Goal: Task Accomplishment & Management: Use online tool/utility

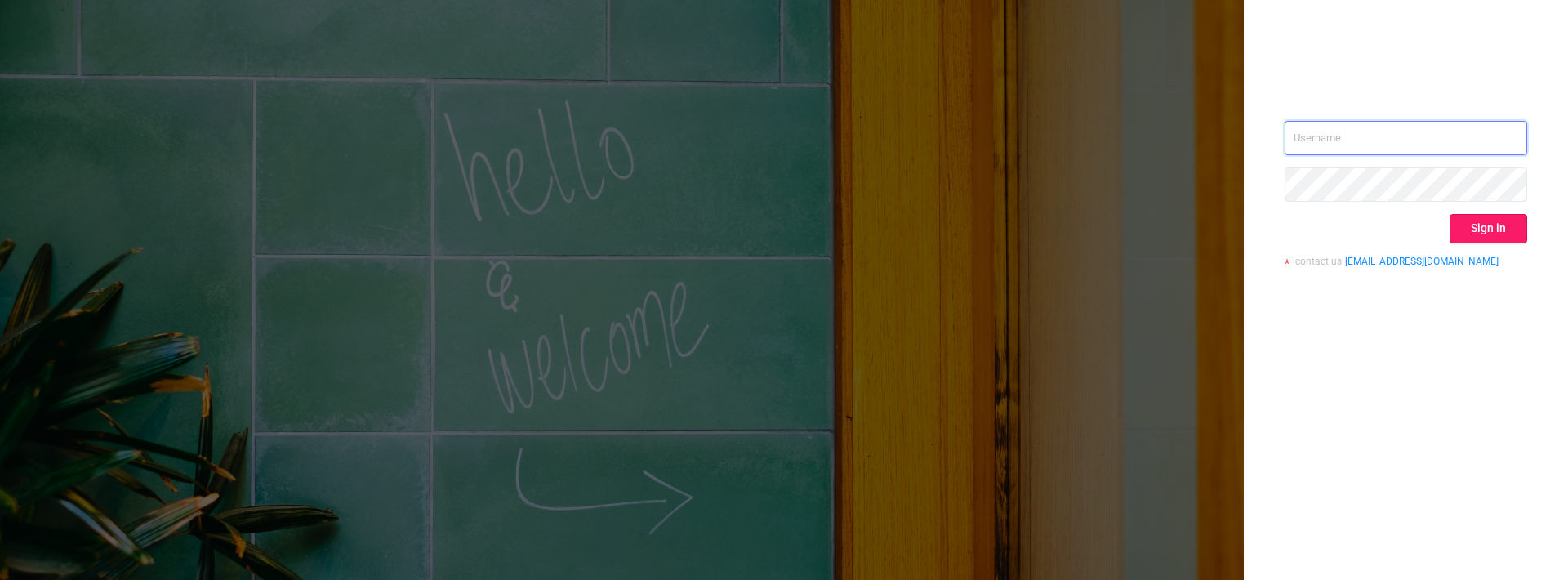
type input "[PERSON_NAME][EMAIL_ADDRESS][DOMAIN_NAME]"
click at [1458, 226] on button "Sign in" at bounding box center [1488, 228] width 78 height 29
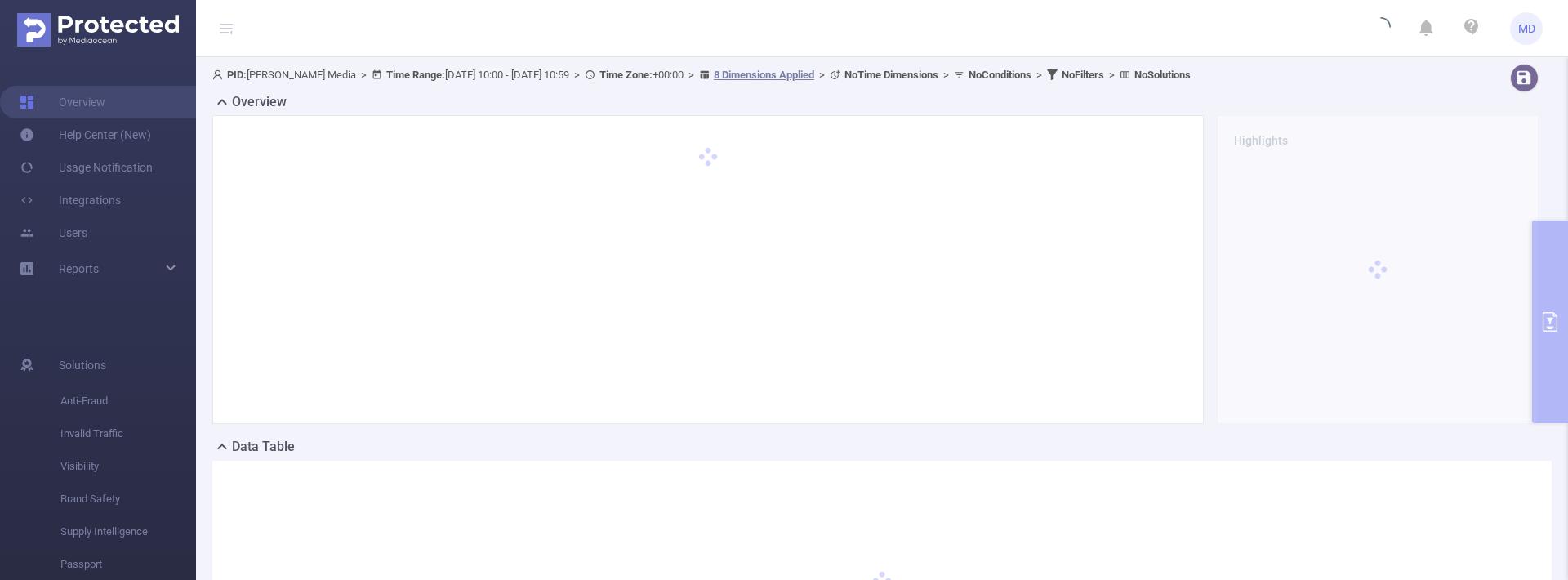
click at [1550, 324] on div "PID: [PERSON_NAME] Media > Time Range: [DATE] 10:00 - [DATE] 10:59 > Time Zone:…" at bounding box center [883, 397] width 1373 height 681
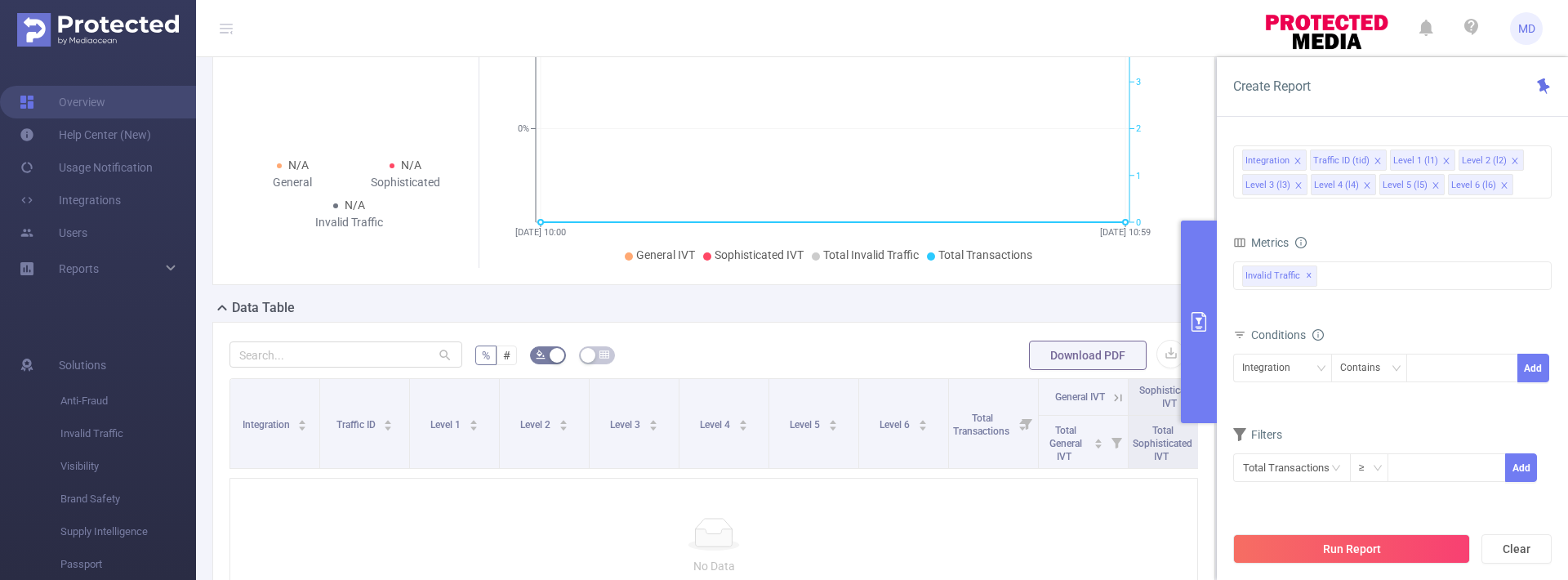
scroll to position [264, 0]
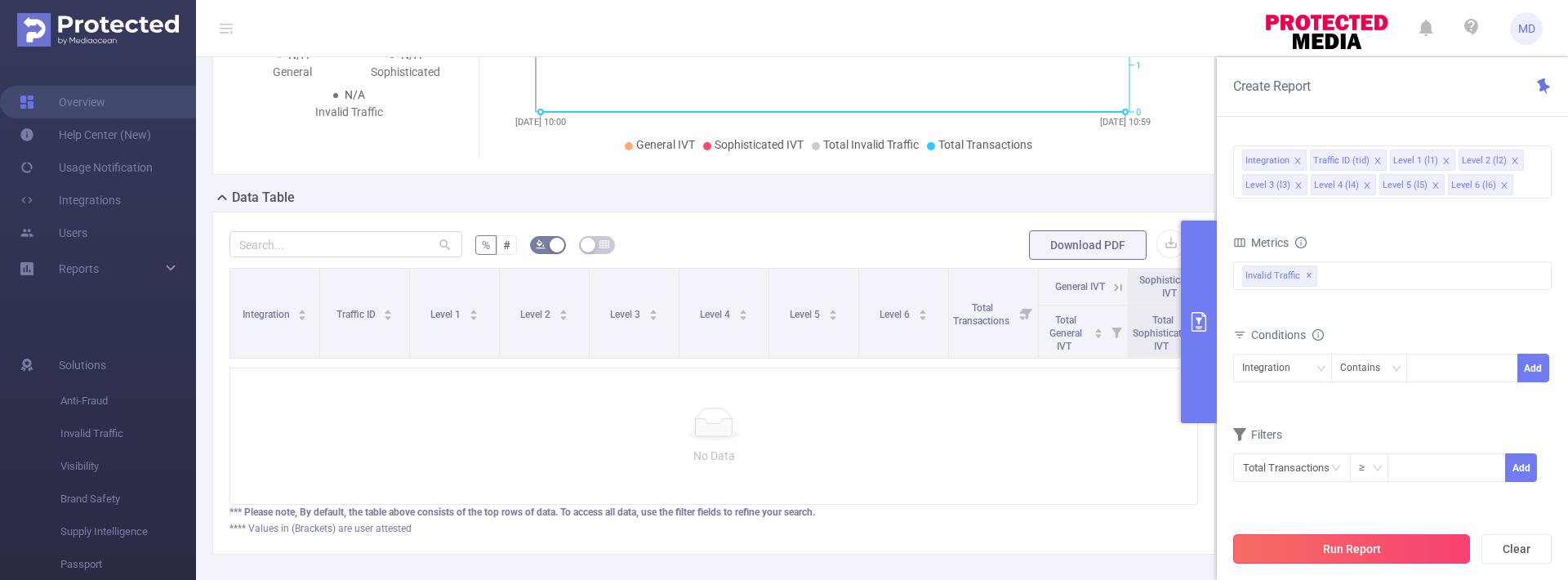
click at [1358, 547] on button "Run Report" at bounding box center [1352, 549] width 237 height 29
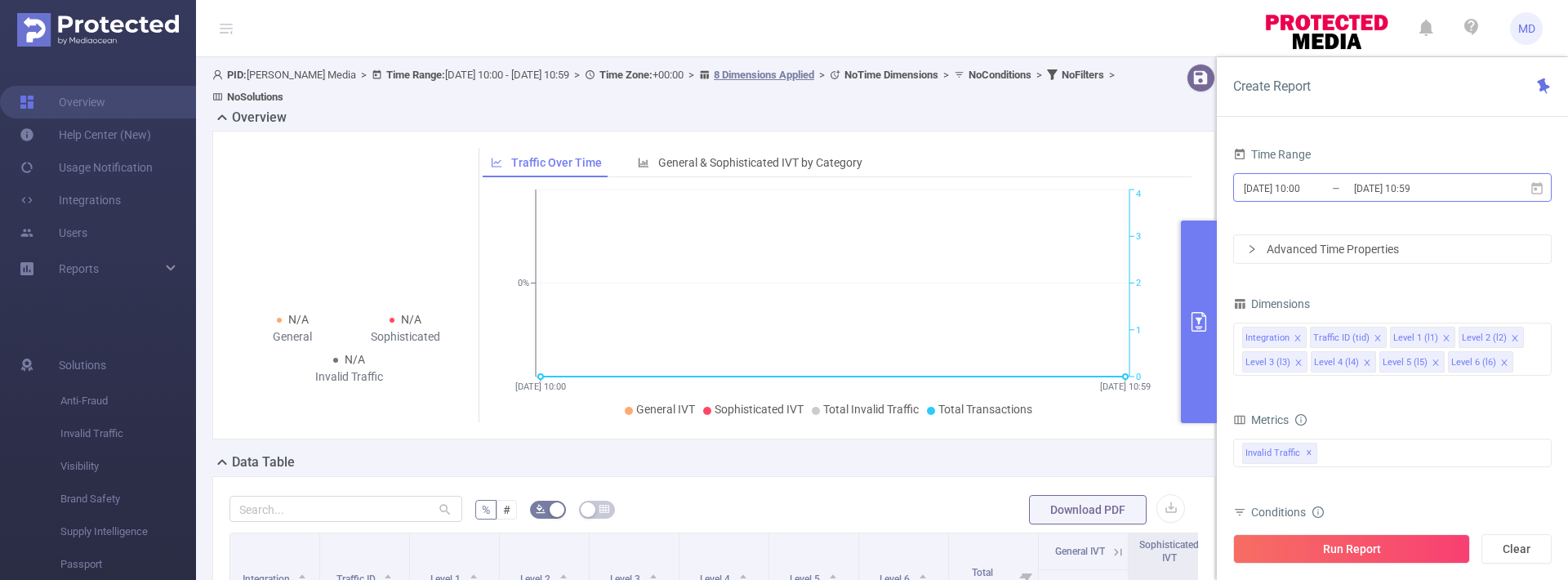
click at [1318, 194] on input "[DATE] 10:00" at bounding box center [1309, 188] width 133 height 22
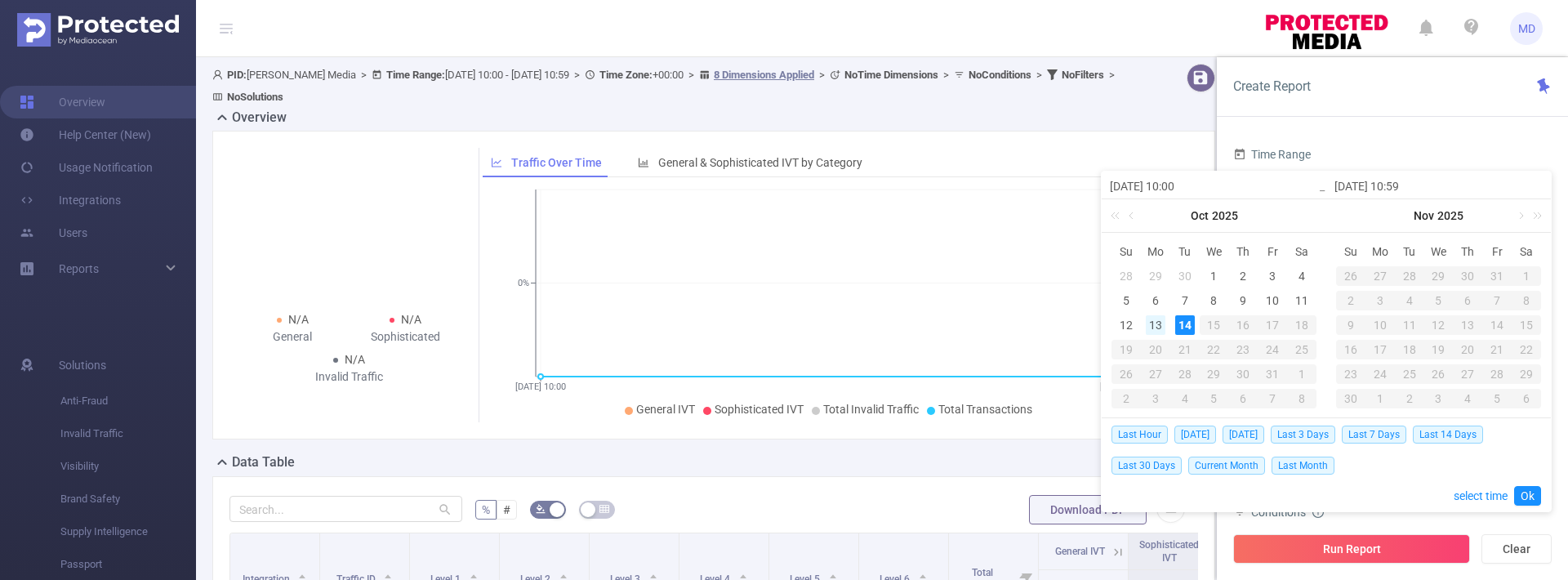
click at [1161, 319] on div "13" at bounding box center [1156, 325] width 20 height 20
type input "[DATE] 10:00"
type input "[DATE] 10:59"
type input "[DATE] 10:00"
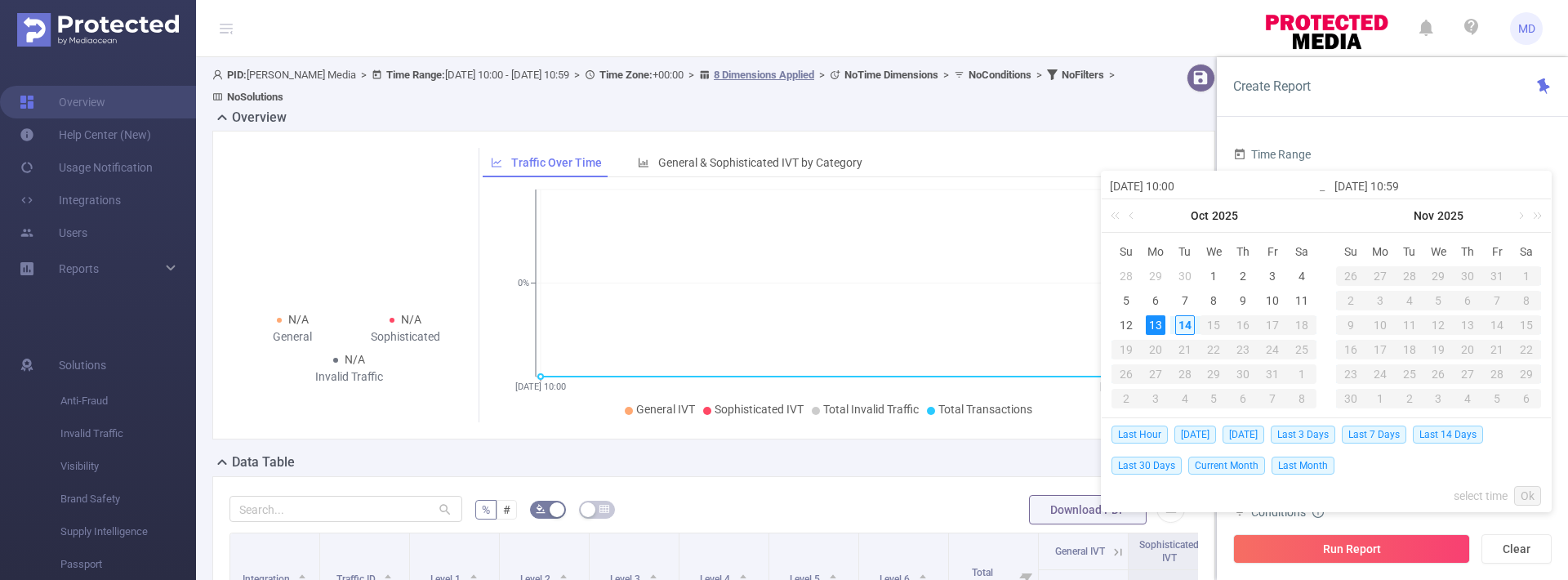
type input "[DATE] 10:59"
click at [1340, 541] on button "Run Report" at bounding box center [1352, 549] width 237 height 29
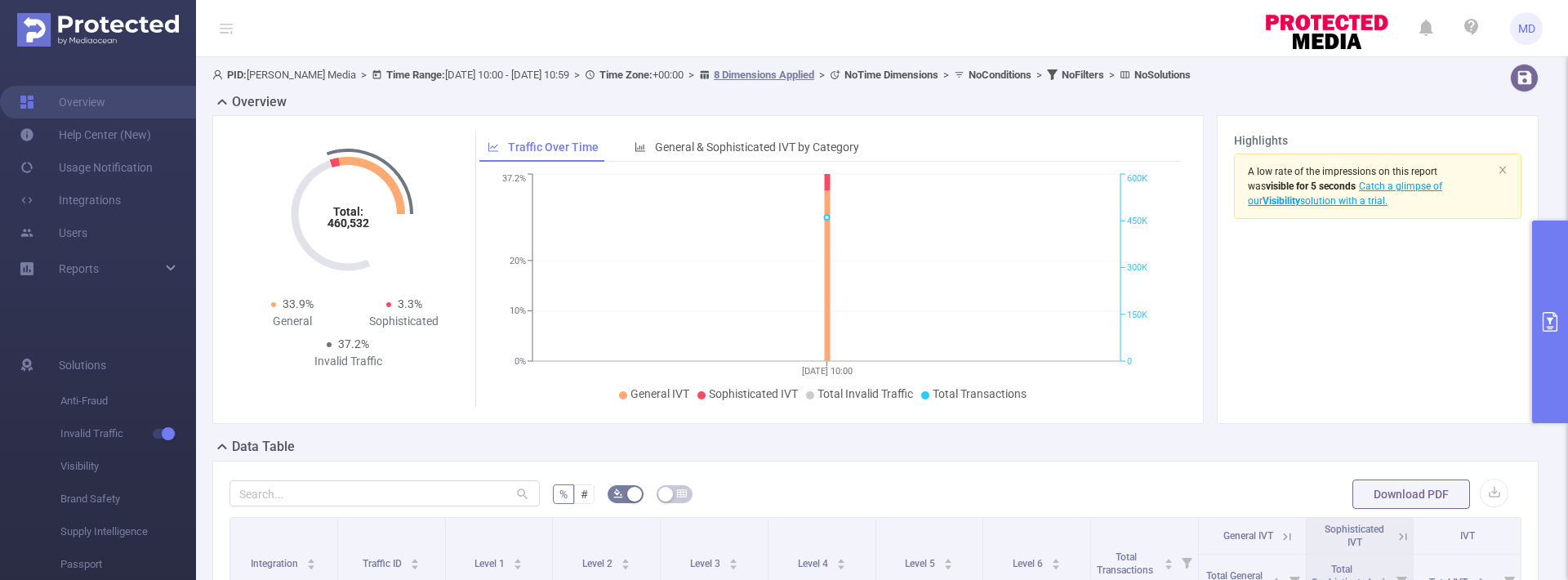
scroll to position [323, 0]
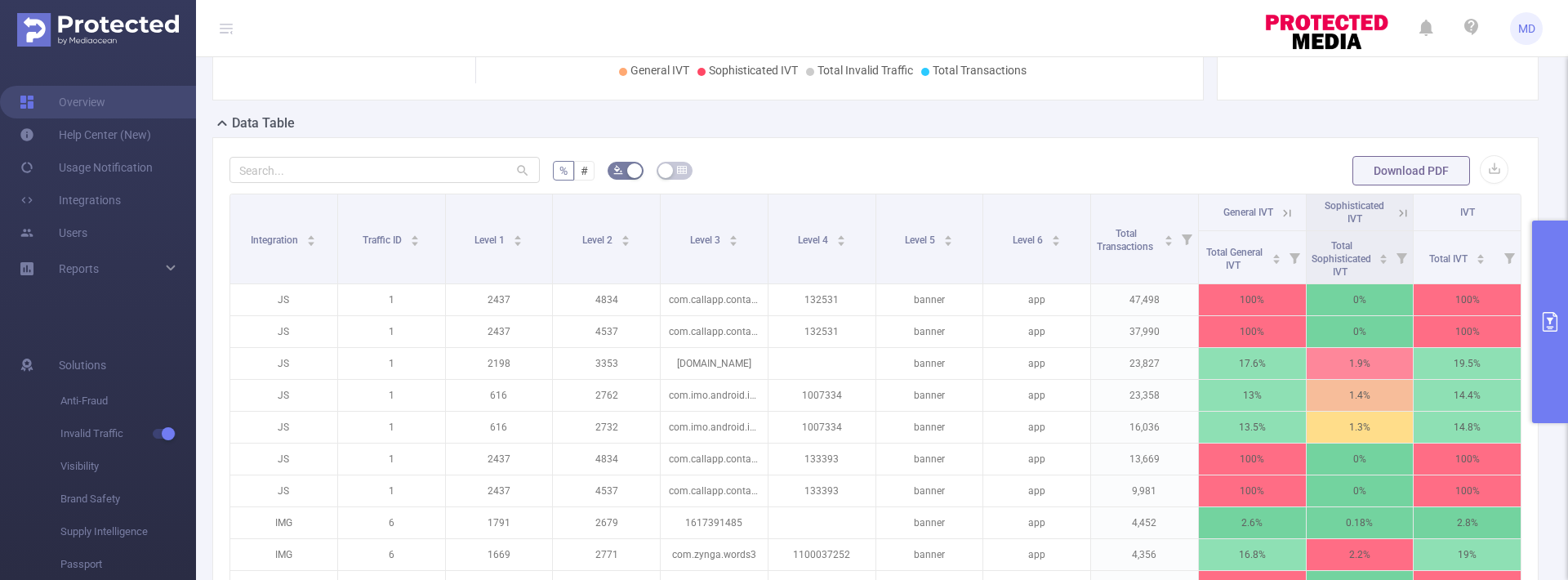
click at [1550, 322] on icon "primary" at bounding box center [1551, 321] width 15 height 20
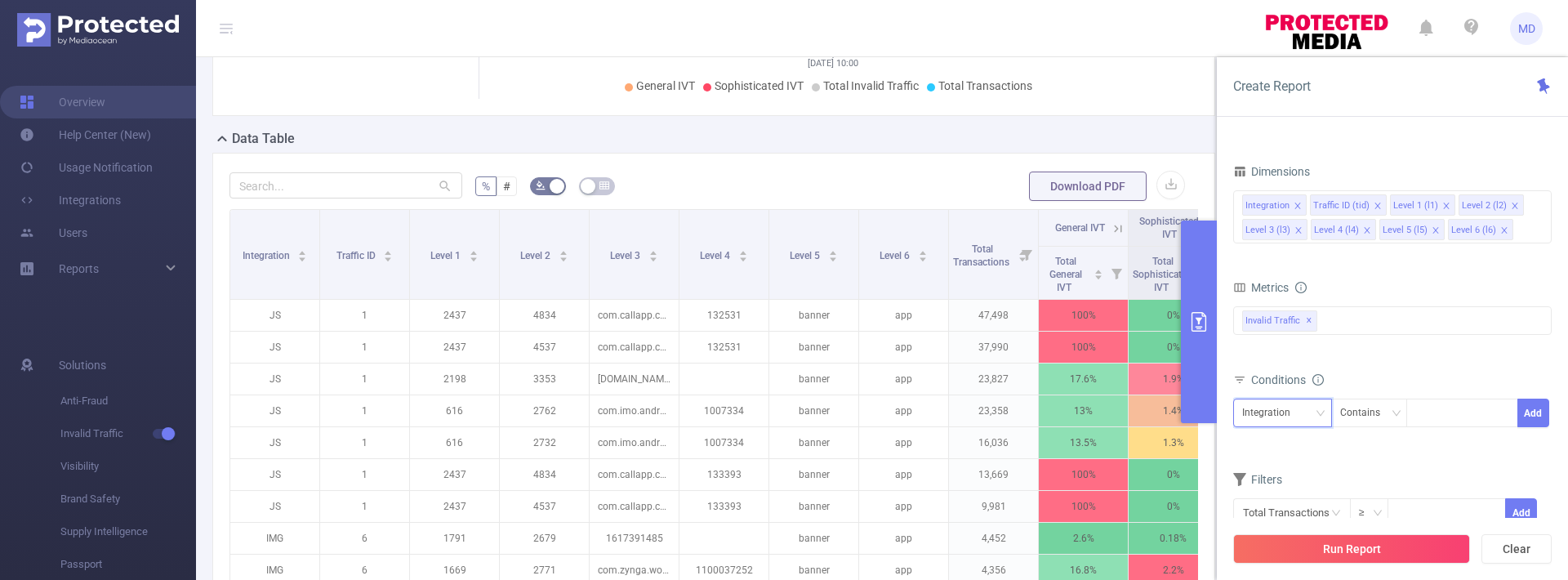
click at [1293, 410] on div "Integration" at bounding box center [1272, 412] width 60 height 27
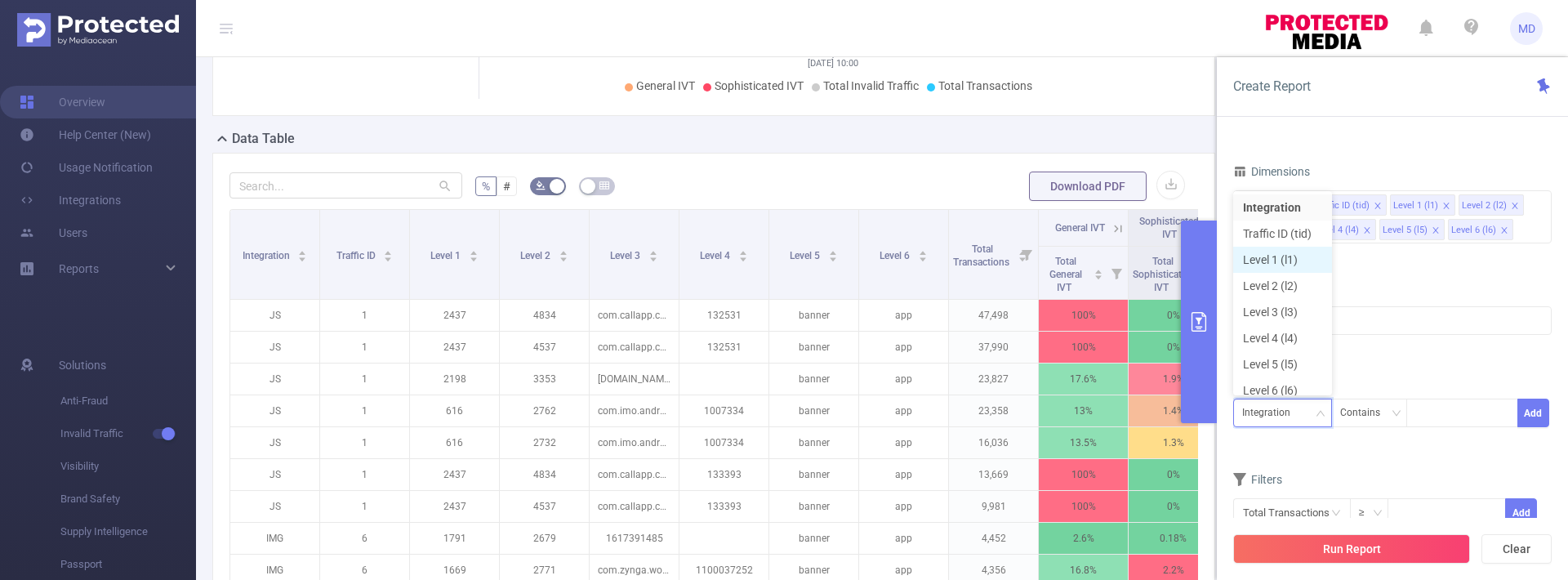
drag, startPoint x: 1285, startPoint y: 257, endPoint x: 1291, endPoint y: 264, distance: 9.2
click at [1285, 257] on li "Level 1 (l1)" at bounding box center [1283, 260] width 99 height 27
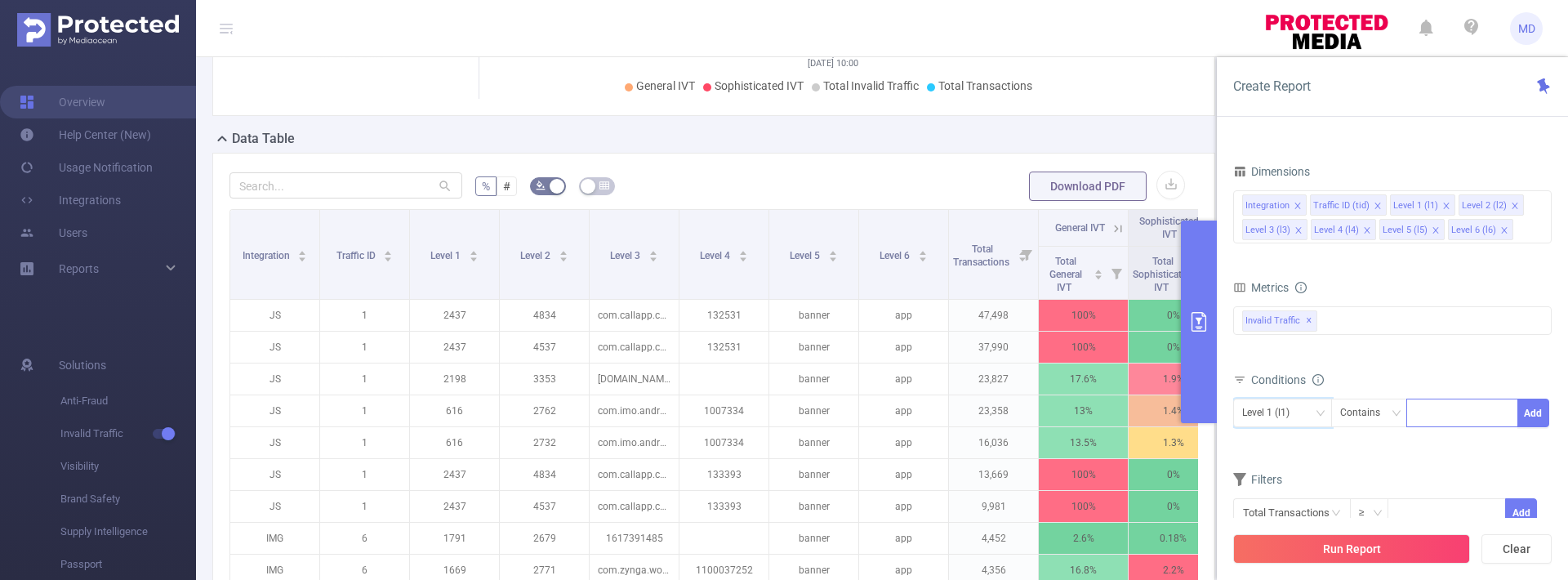
click at [1431, 409] on div at bounding box center [1462, 412] width 94 height 27
type input "30045"
click at [1529, 410] on button "Add" at bounding box center [1534, 413] width 32 height 28
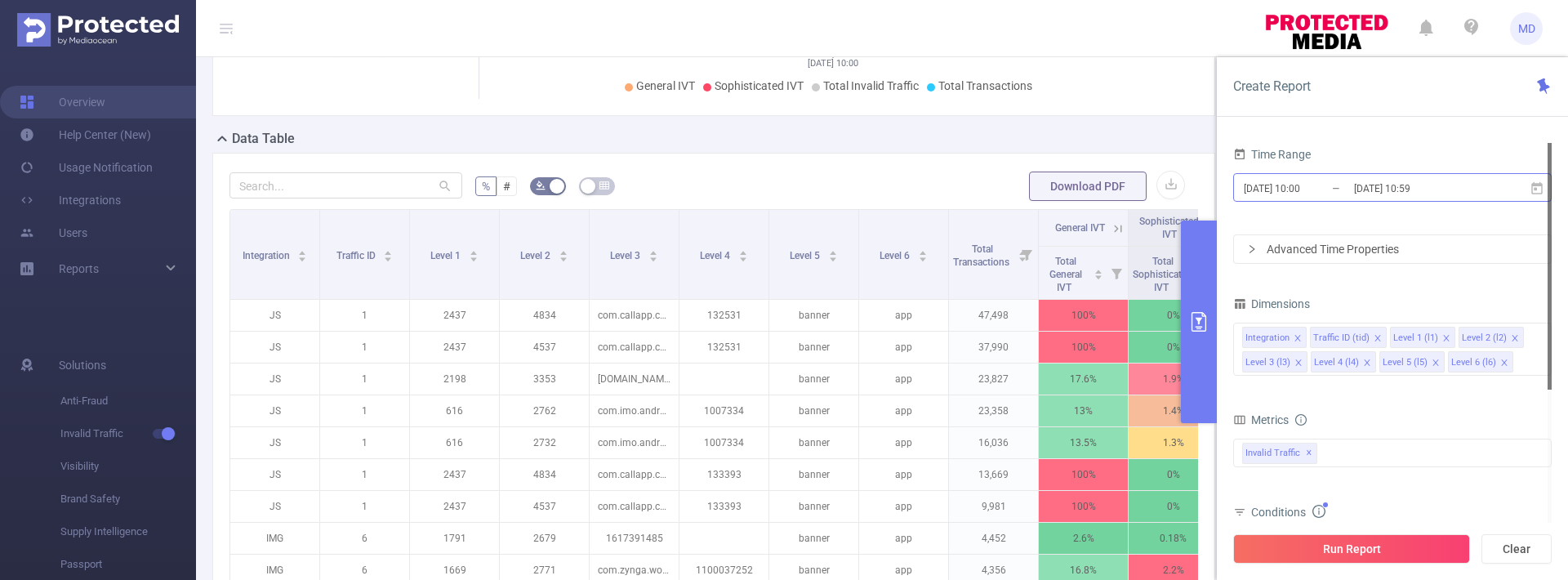
click at [1337, 183] on input "[DATE] 10:00" at bounding box center [1309, 188] width 133 height 22
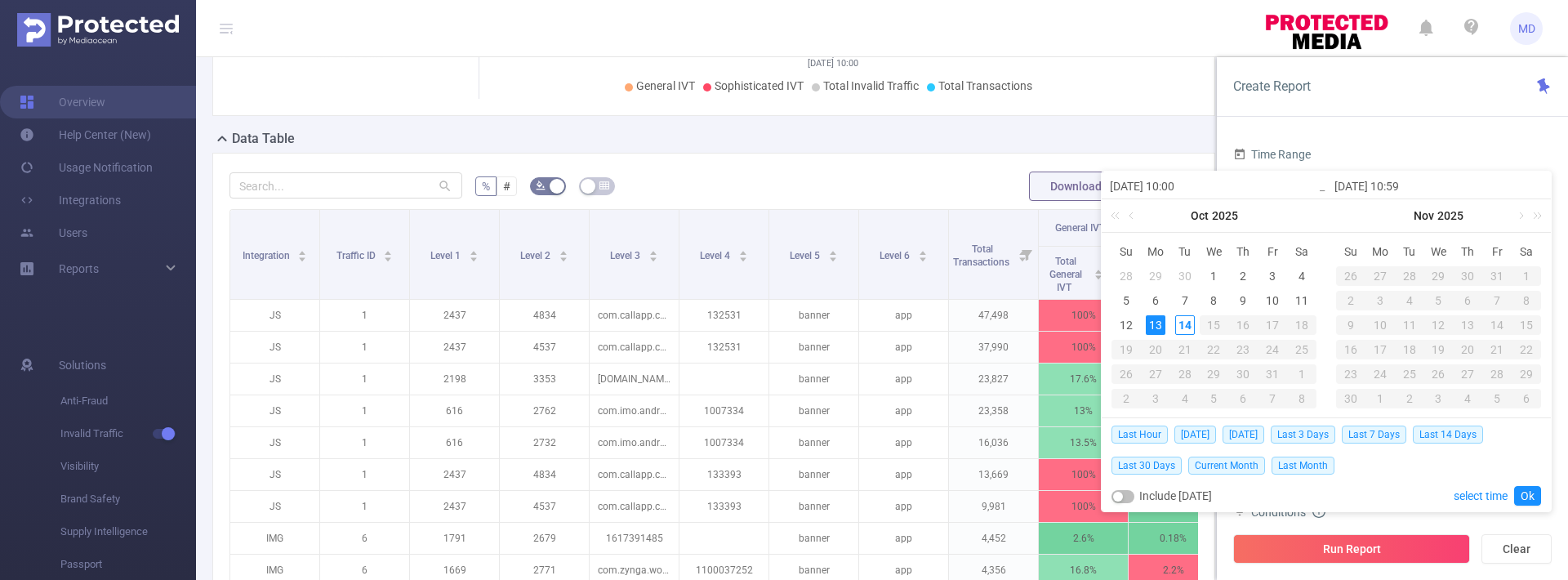
drag, startPoint x: 1212, startPoint y: 275, endPoint x: 1201, endPoint y: 285, distance: 14.9
click at [1212, 275] on div "1" at bounding box center [1213, 276] width 20 height 20
click at [1148, 325] on div "13" at bounding box center [1156, 325] width 20 height 20
type input "[DATE] 10:00"
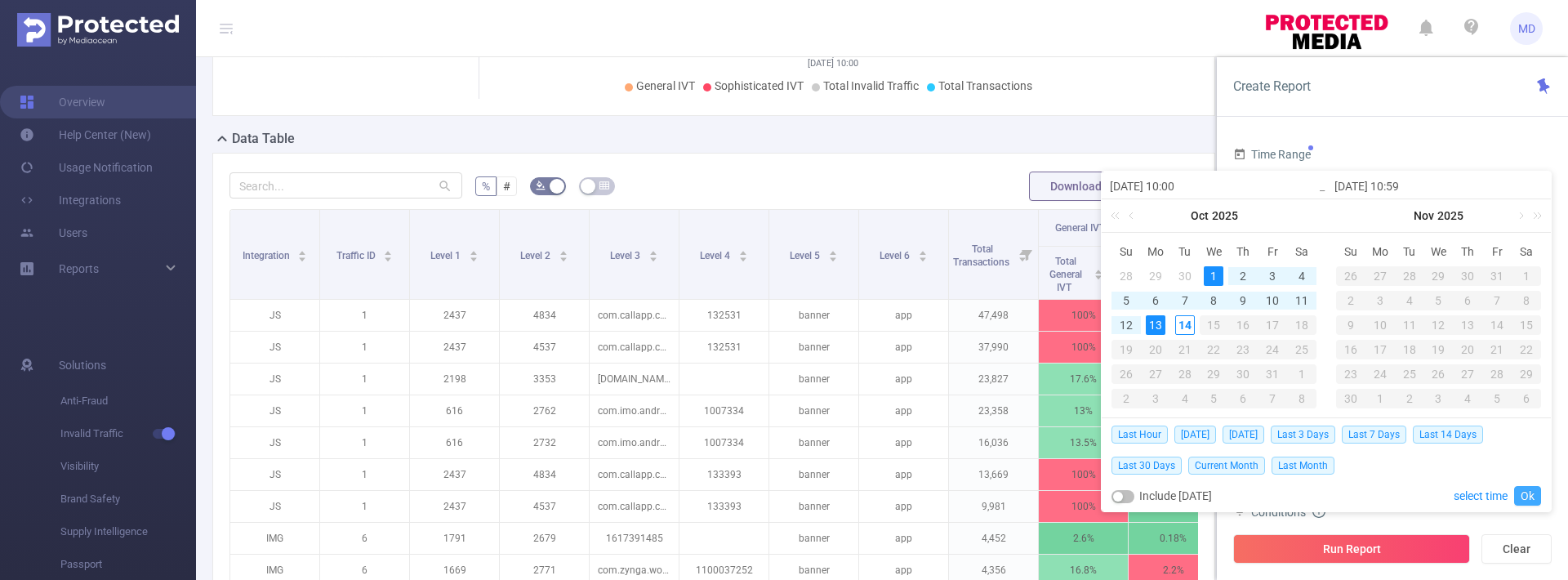
click at [1533, 497] on link "Ok" at bounding box center [1528, 496] width 27 height 20
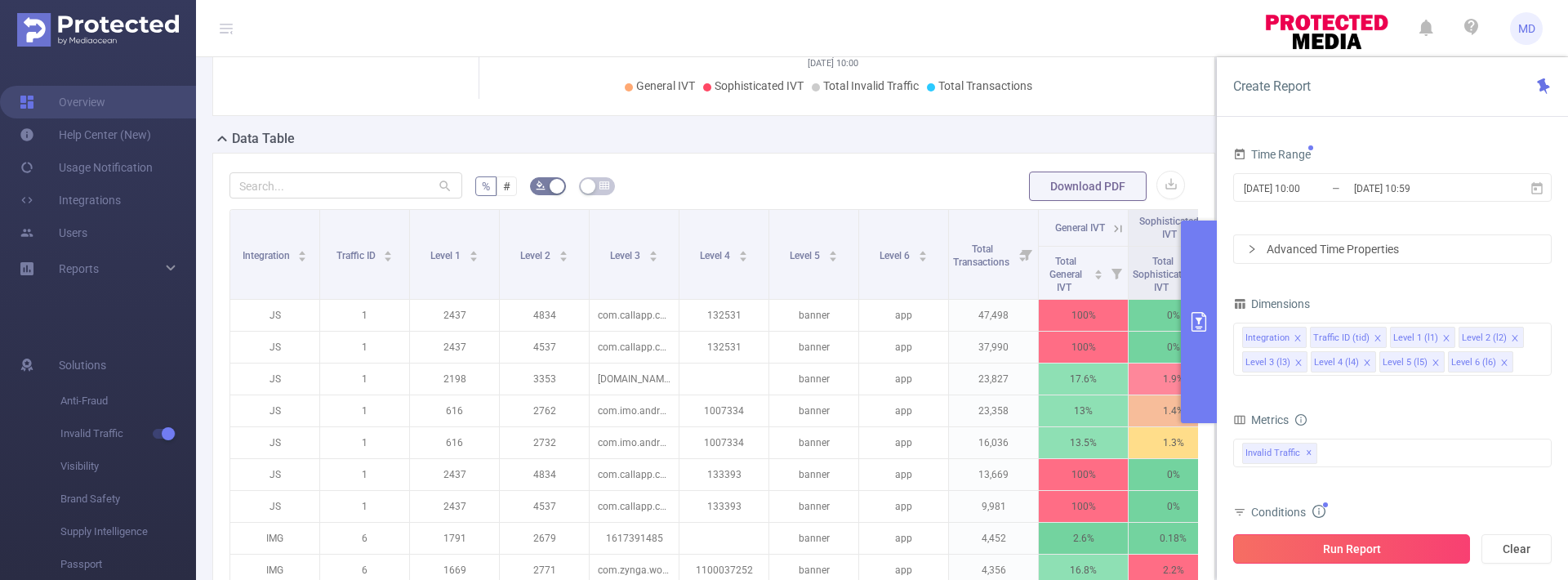
click at [1374, 548] on button "Run Report" at bounding box center [1352, 549] width 237 height 29
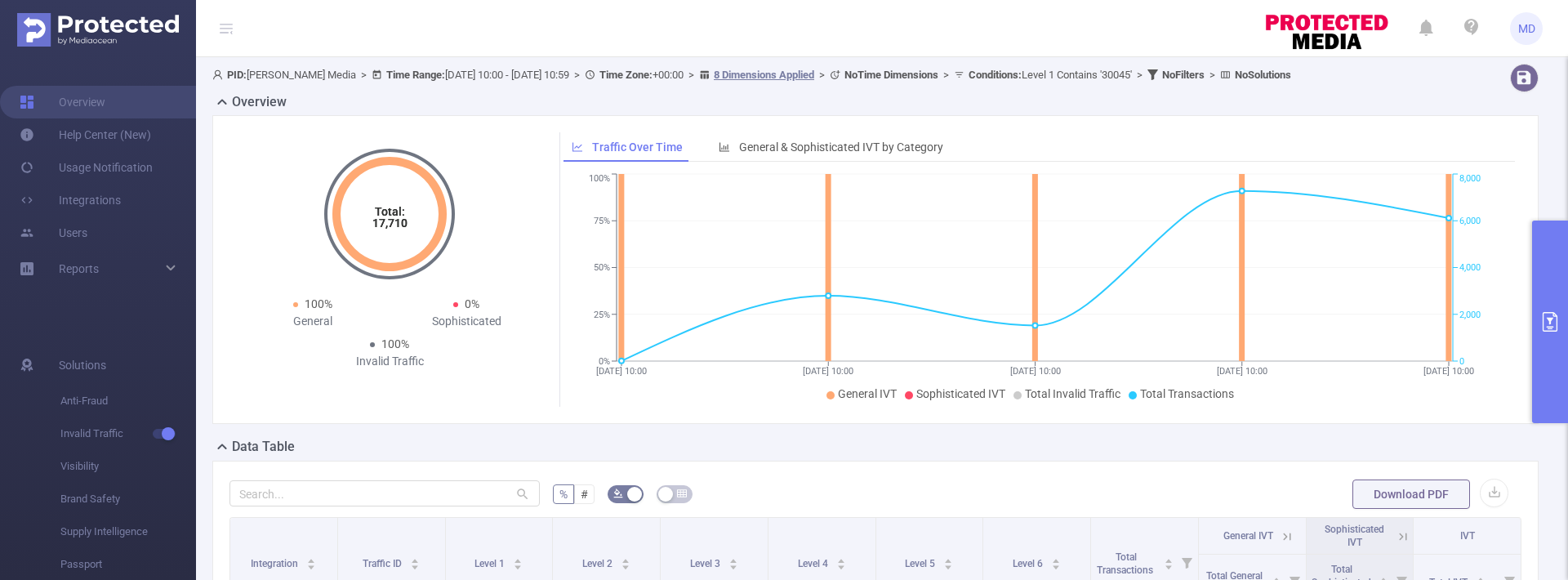
click at [1550, 319] on icon "primary" at bounding box center [1551, 321] width 15 height 20
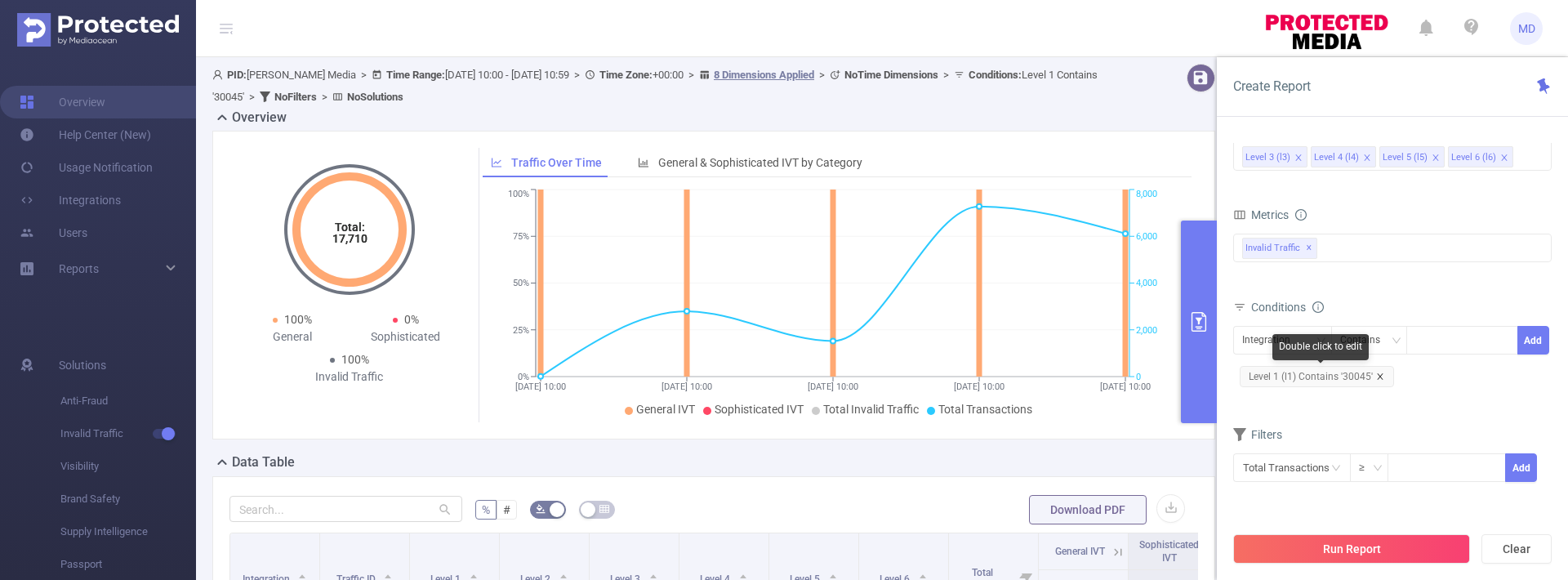
click at [1377, 377] on icon "icon: close" at bounding box center [1380, 376] width 9 height 9
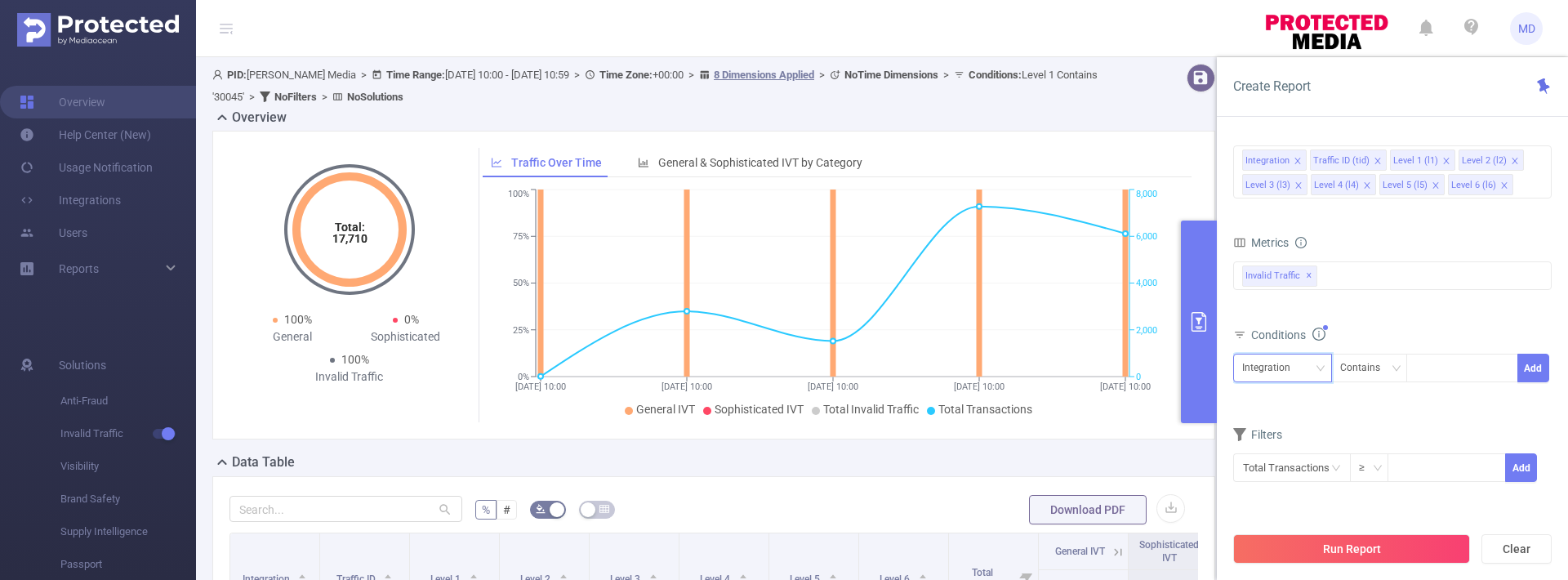
click at [1308, 368] on div "Integration" at bounding box center [1283, 368] width 81 height 27
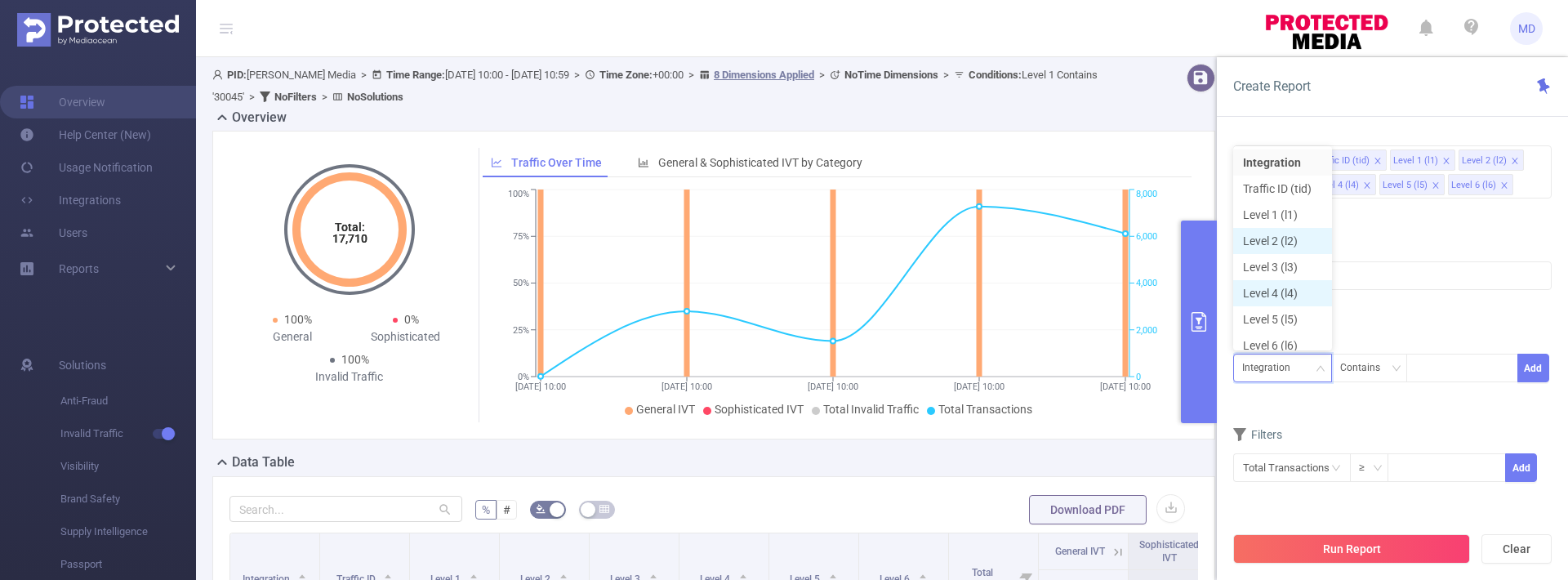
scroll to position [9, 0]
click at [1281, 209] on li "Level 1 (l1)" at bounding box center [1283, 207] width 99 height 27
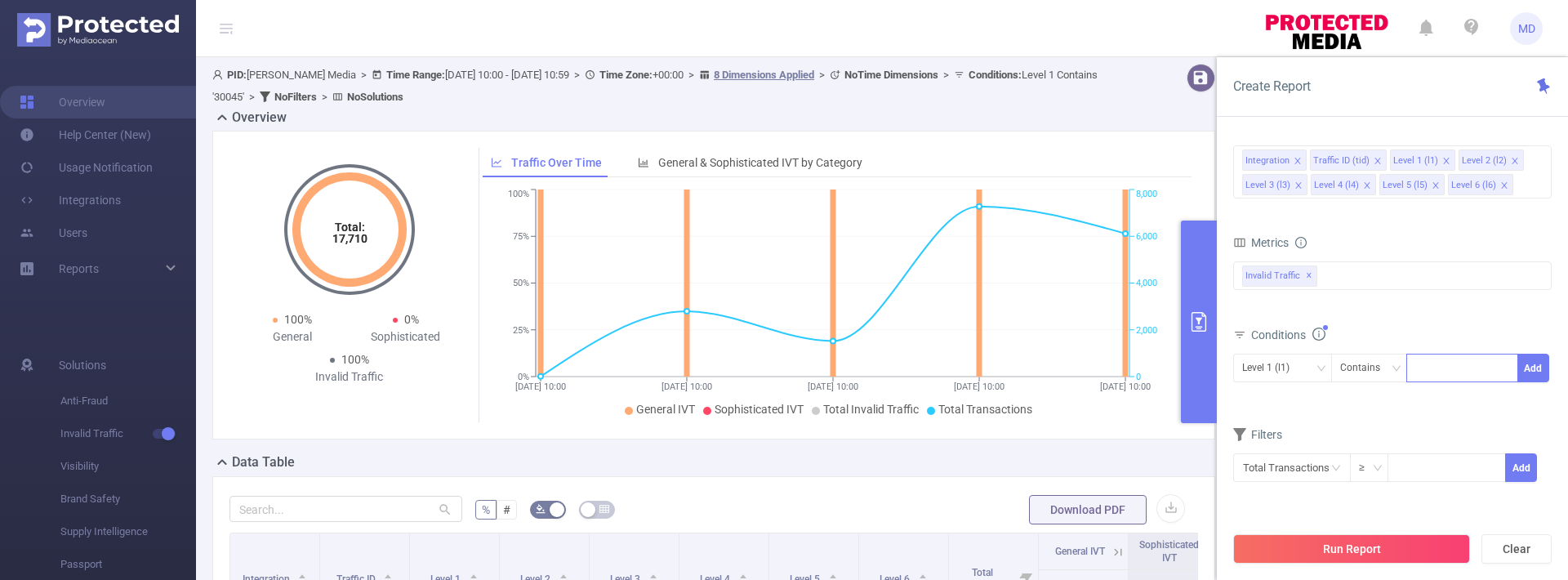
click at [1419, 356] on div at bounding box center [1462, 368] width 94 height 27
type input "1803"
click at [1531, 369] on button "Add" at bounding box center [1534, 368] width 32 height 28
click at [1409, 533] on div "Run Report Clear" at bounding box center [1393, 548] width 352 height 62
click at [1407, 538] on button "Run Report" at bounding box center [1352, 549] width 237 height 29
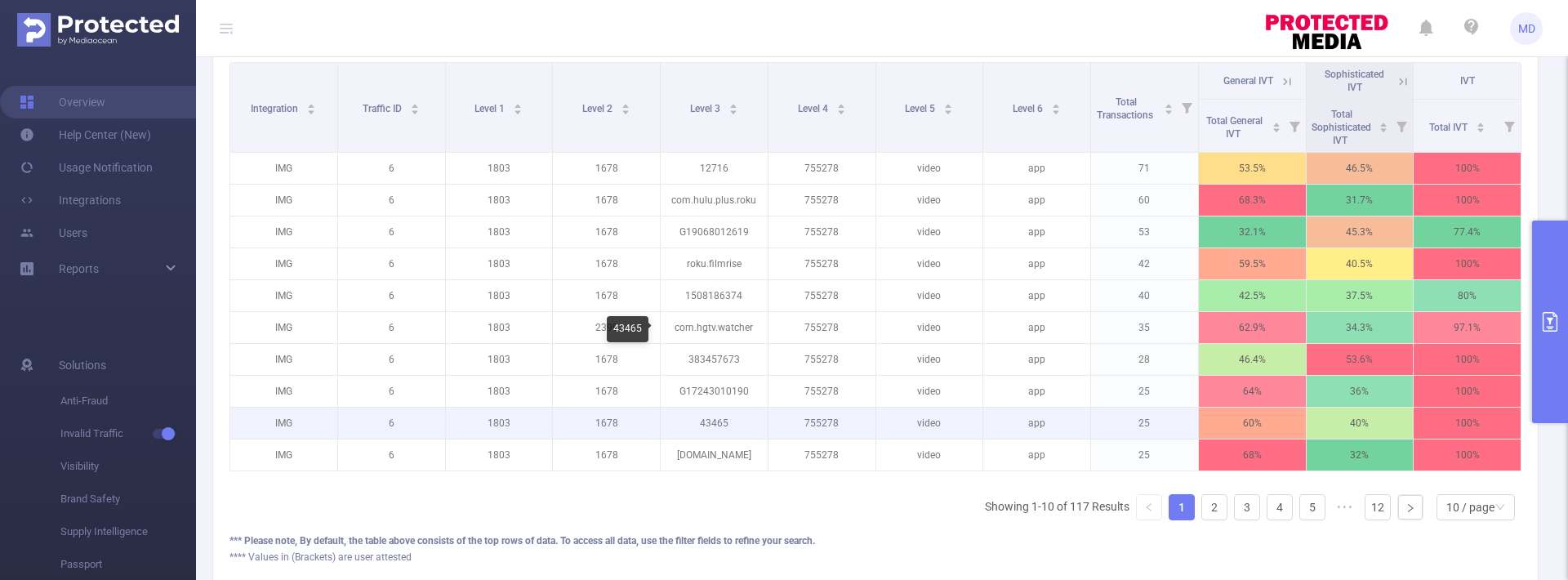
scroll to position [420, 0]
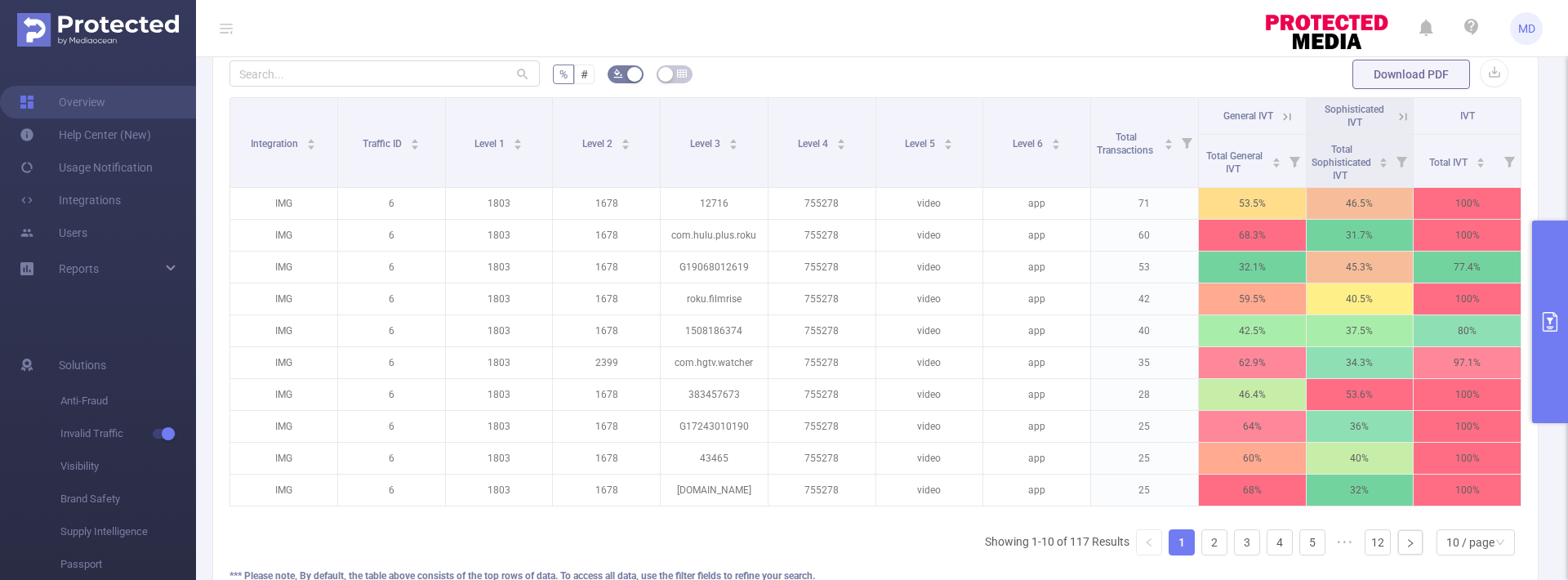
click at [1545, 320] on icon "primary" at bounding box center [1550, 321] width 20 height 20
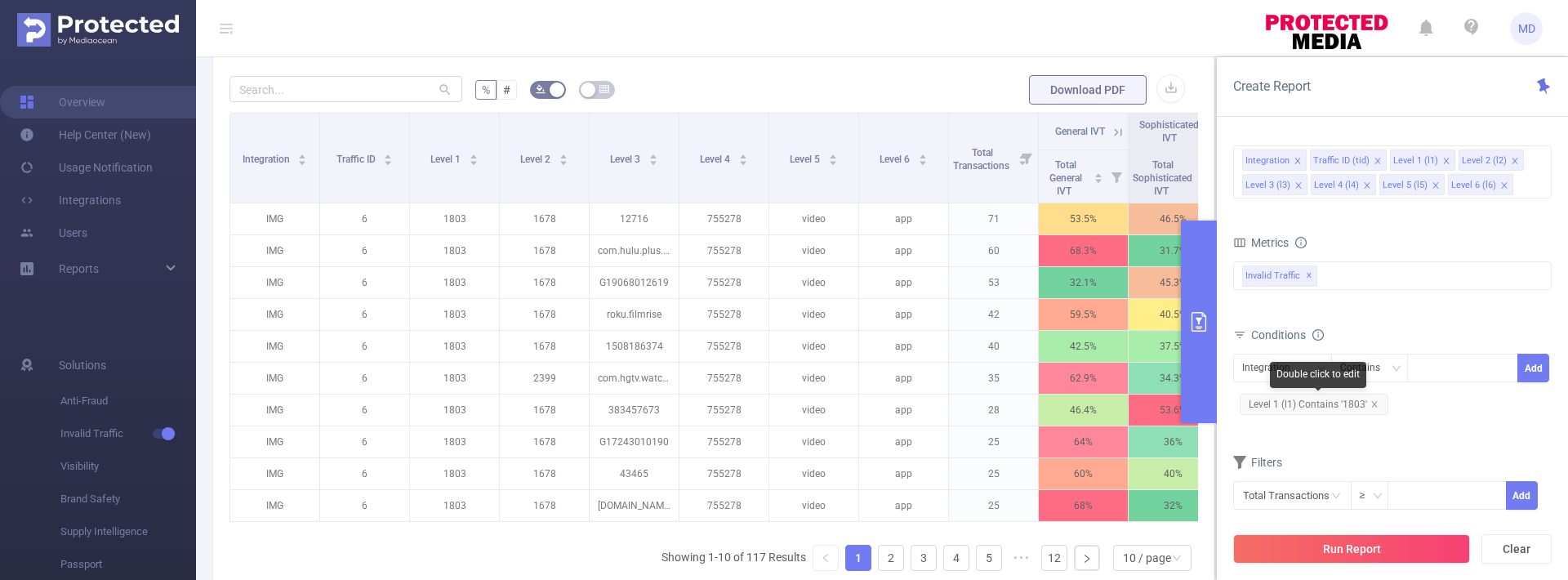
click at [1374, 401] on icon "icon: close" at bounding box center [1375, 404] width 9 height 9
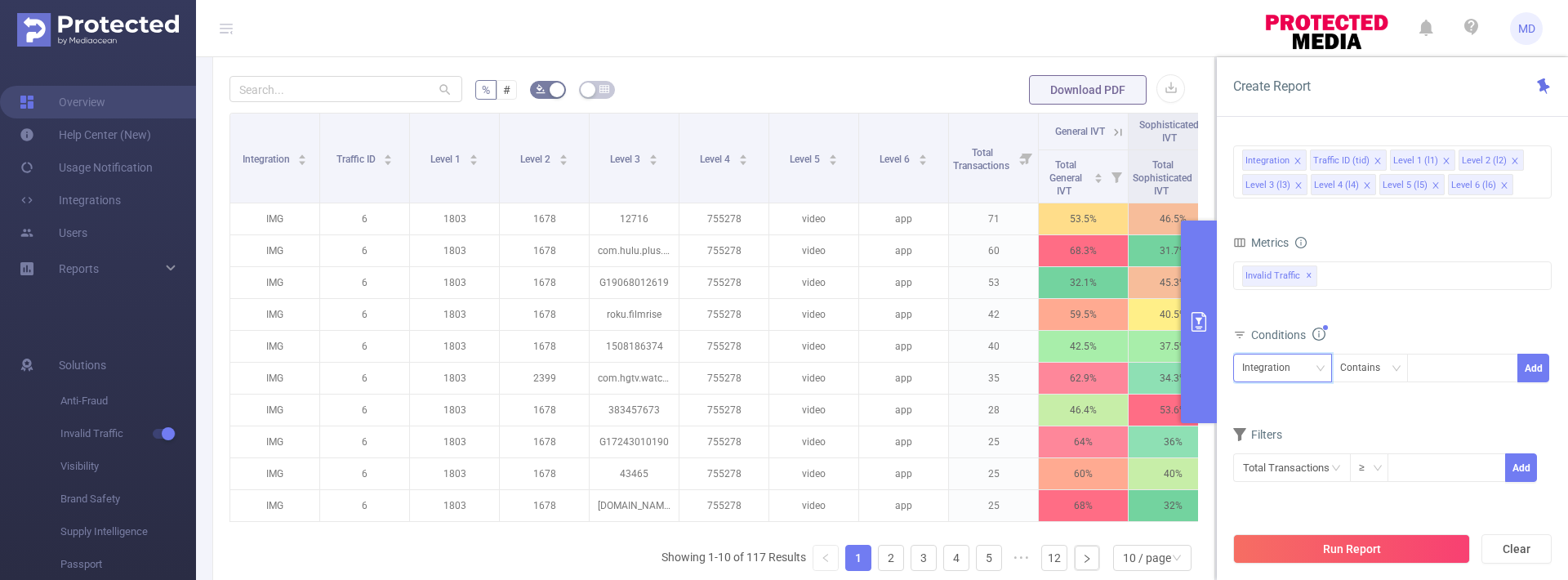
drag, startPoint x: 1283, startPoint y: 369, endPoint x: 1286, endPoint y: 376, distance: 7.6
click at [1284, 369] on div "Integration" at bounding box center [1272, 368] width 60 height 27
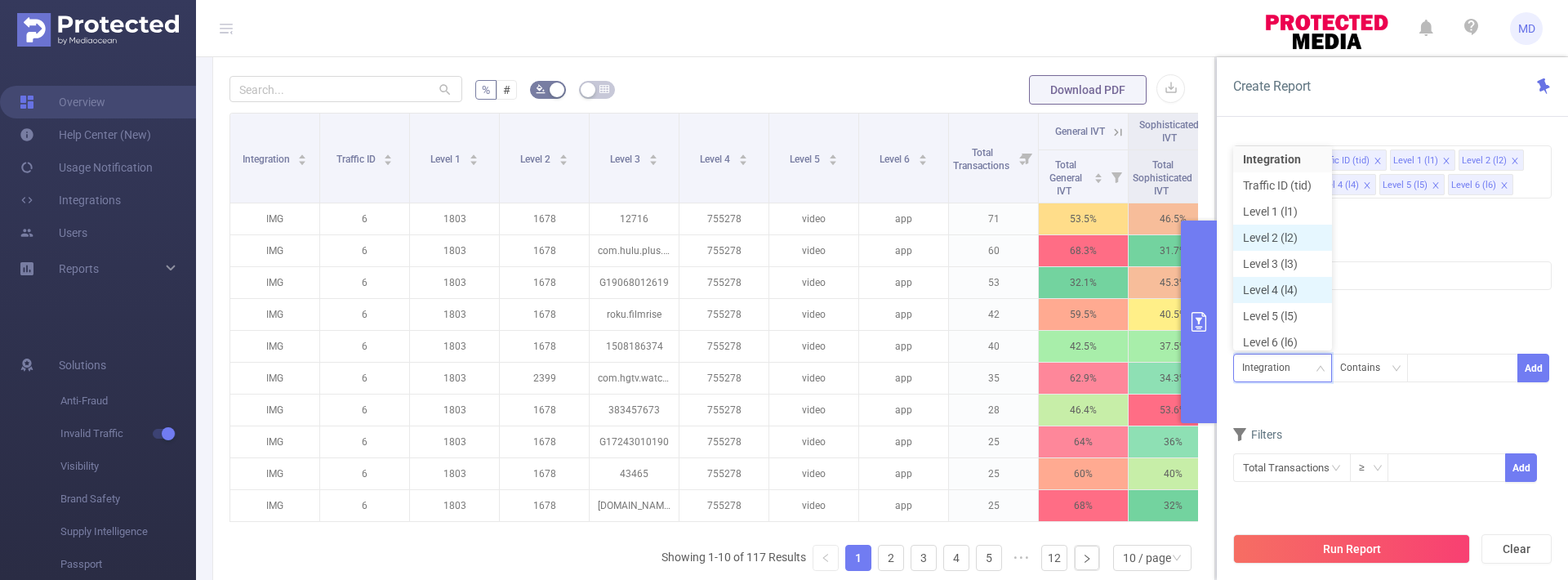
scroll to position [9, 0]
click at [1287, 206] on li "Level 1 (l1)" at bounding box center [1283, 207] width 99 height 27
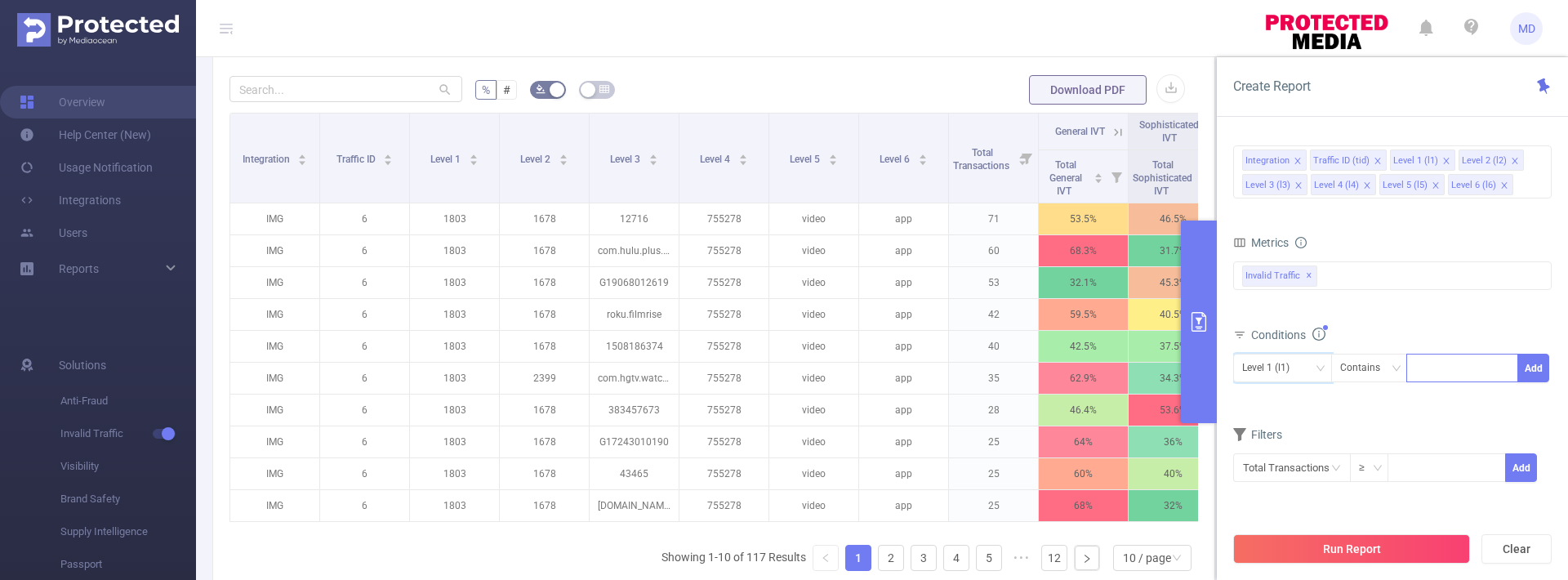
click at [1449, 366] on div at bounding box center [1462, 368] width 94 height 27
type input "1805"
click at [1544, 363] on button "Add" at bounding box center [1534, 368] width 32 height 28
click at [1367, 543] on button "Run Report" at bounding box center [1352, 549] width 237 height 29
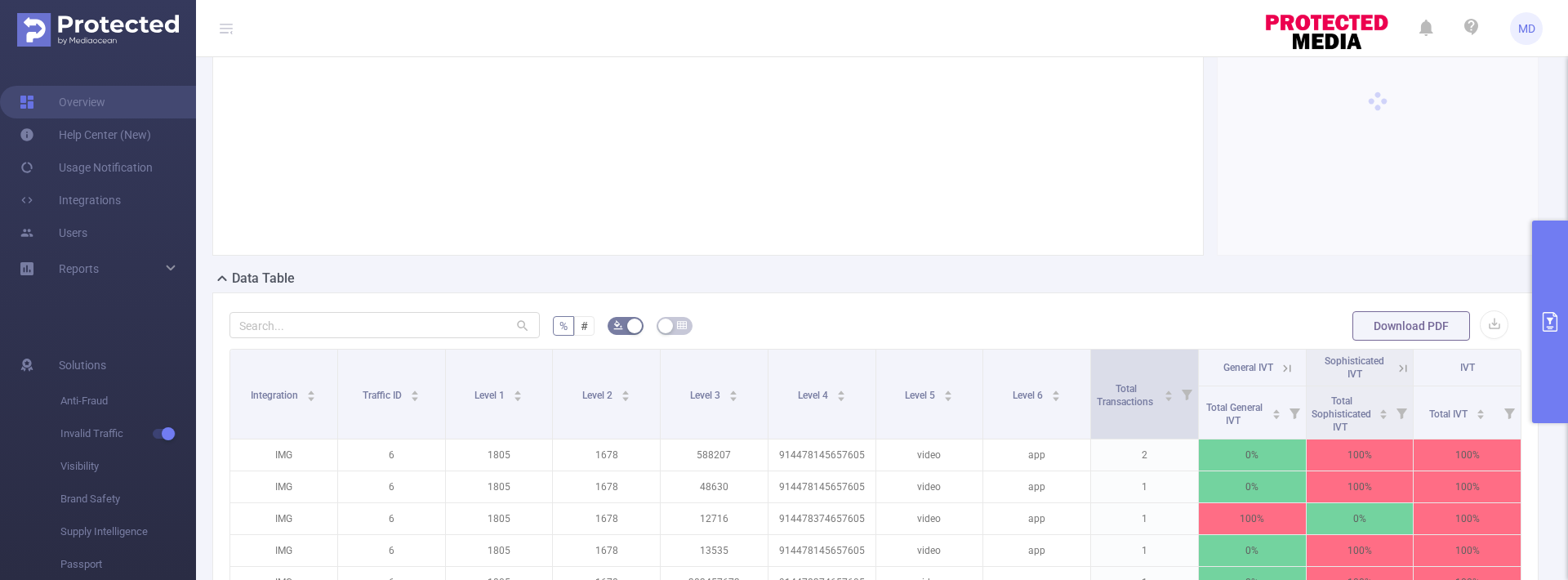
scroll to position [167, 0]
